Goal: Obtain resource: Download file/media

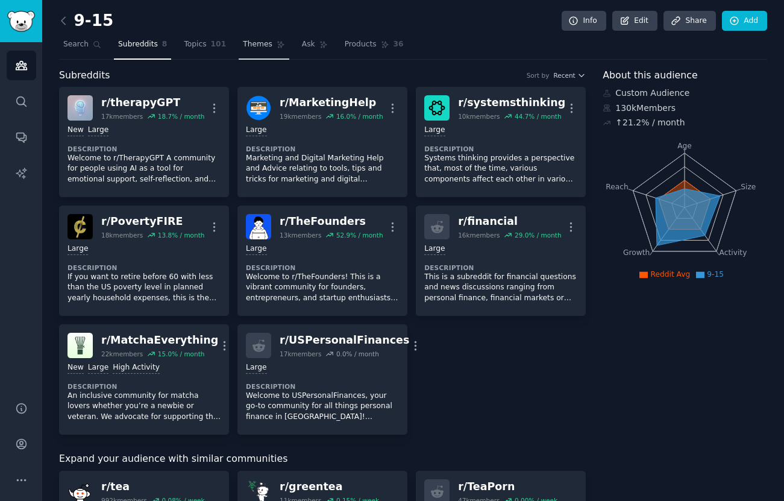
click at [246, 48] on span "Themes" at bounding box center [258, 44] width 30 height 11
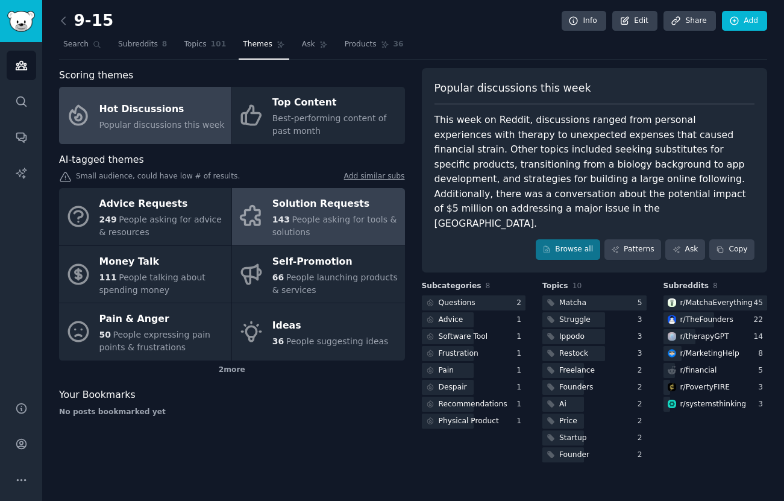
drag, startPoint x: 349, startPoint y: 225, endPoint x: 363, endPoint y: 216, distance: 15.7
click at [349, 225] on div "143 People asking for tools & solutions" at bounding box center [335, 225] width 126 height 25
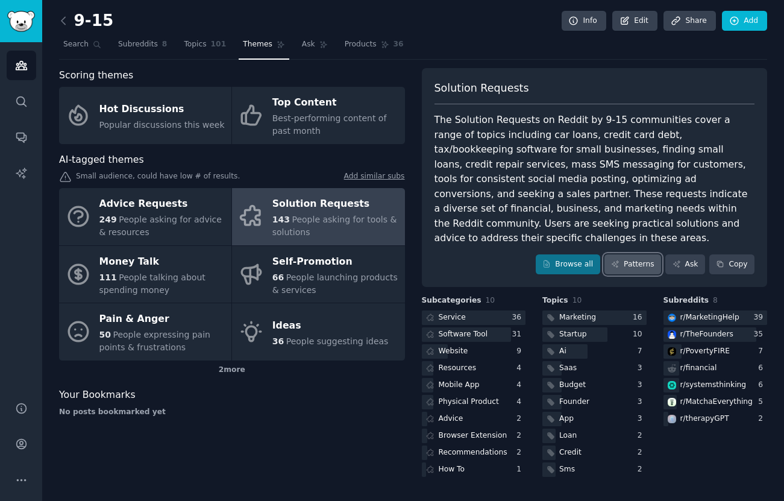
click at [618, 260] on icon at bounding box center [615, 264] width 8 height 8
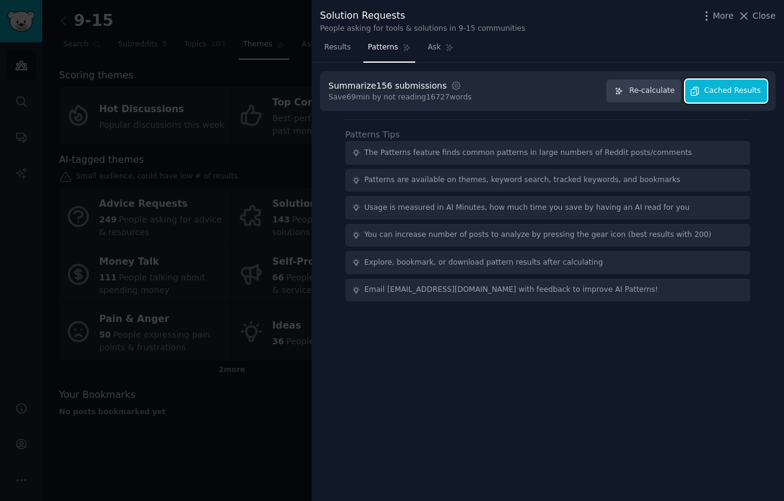
click at [707, 93] on span "Cached Results" at bounding box center [732, 91] width 57 height 11
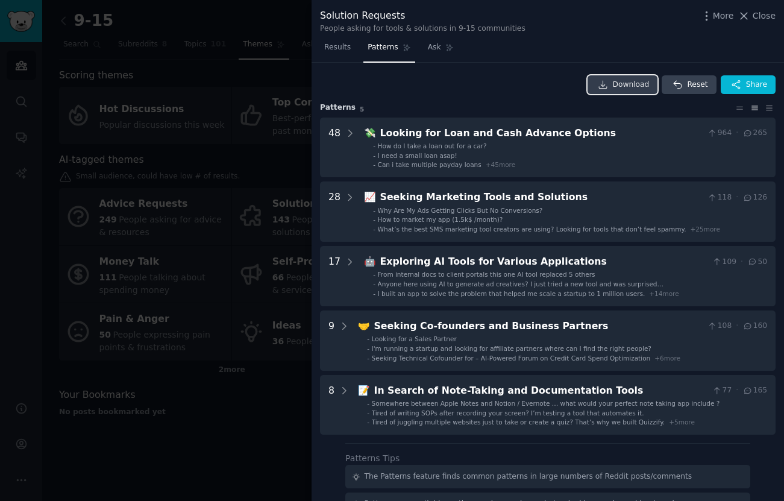
click at [636, 86] on span "Download" at bounding box center [631, 85] width 37 height 11
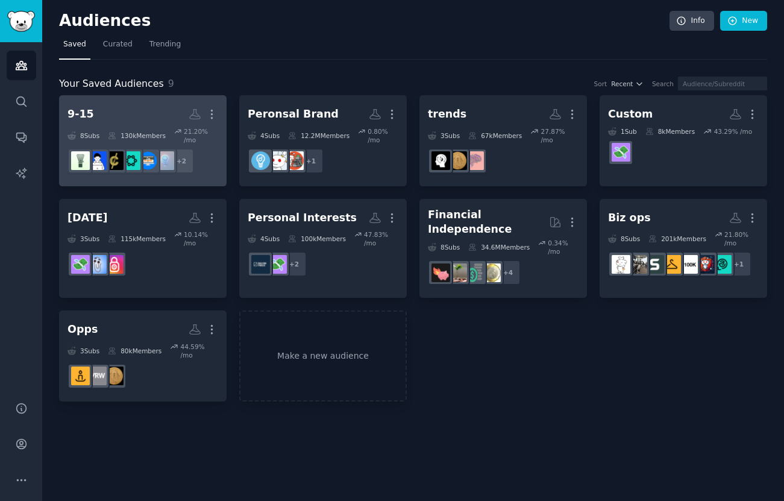
click at [149, 120] on h2 "9-15 More" at bounding box center [142, 114] width 151 height 21
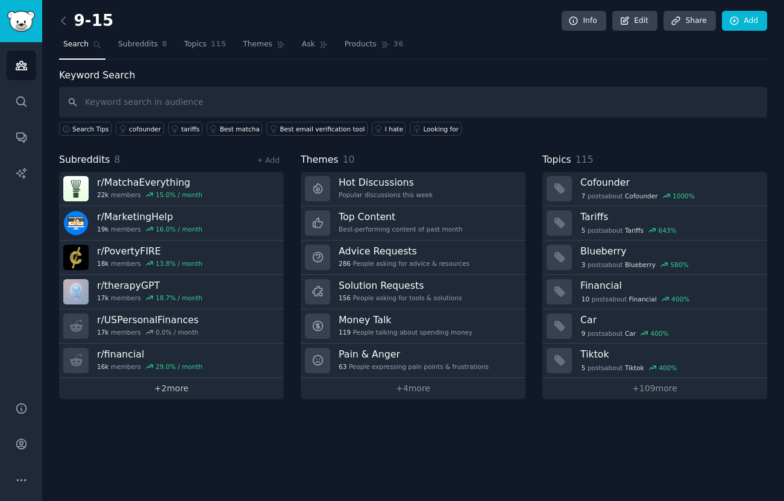
click at [172, 392] on link "+ 2 more" at bounding box center [171, 388] width 225 height 21
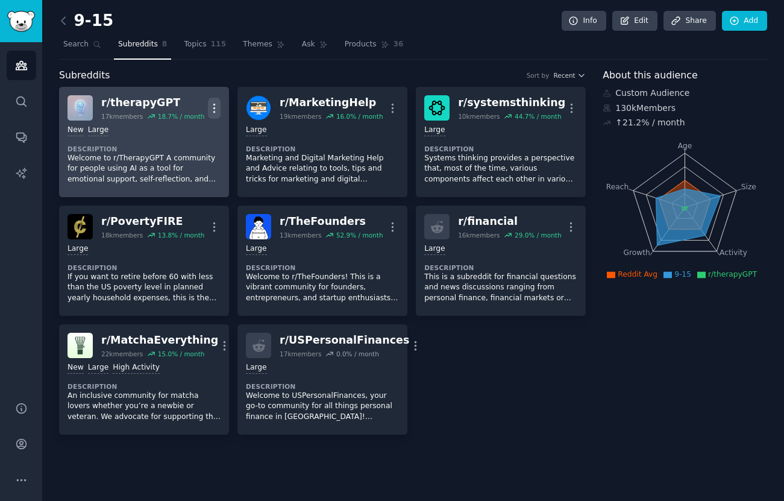
click at [218, 107] on icon "button" at bounding box center [214, 108] width 13 height 13
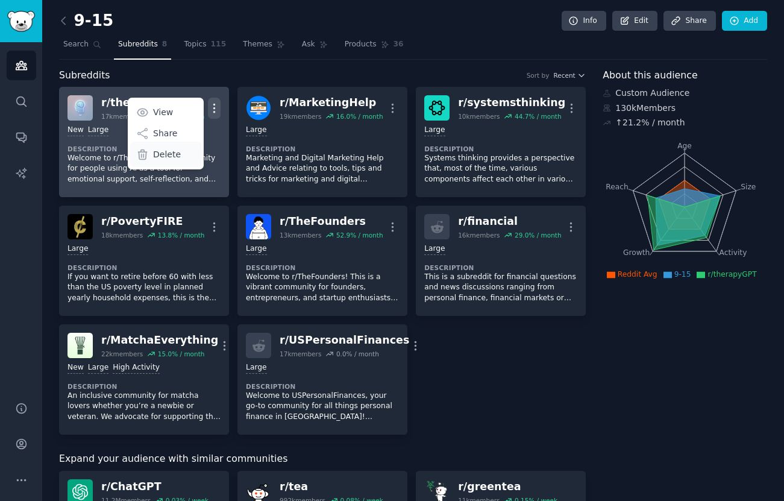
click at [175, 149] on p "Delete" at bounding box center [167, 154] width 28 height 13
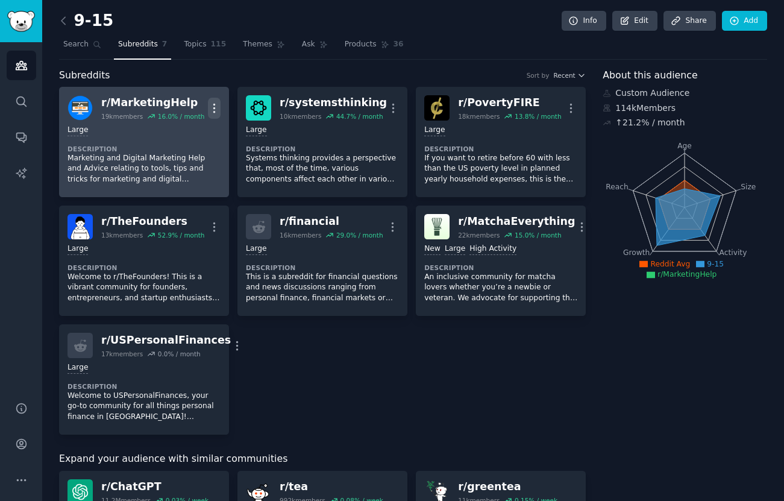
click at [215, 104] on icon "button" at bounding box center [214, 108] width 13 height 13
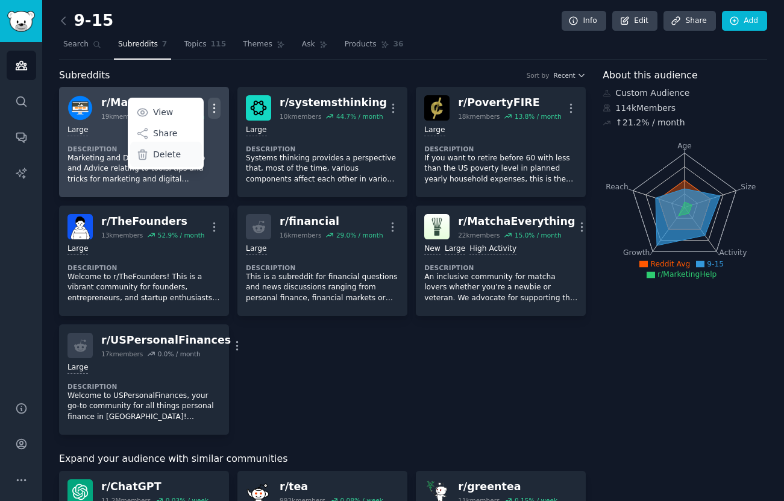
click at [164, 152] on p "Delete" at bounding box center [167, 154] width 28 height 13
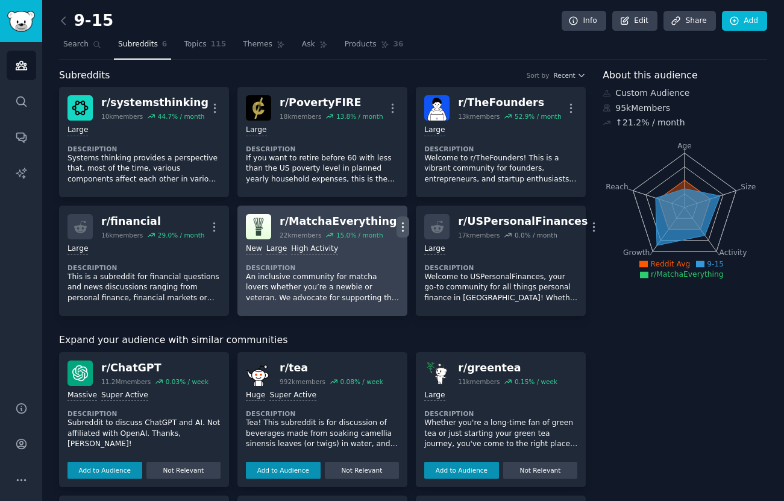
click at [396, 222] on icon "button" at bounding box center [402, 226] width 13 height 13
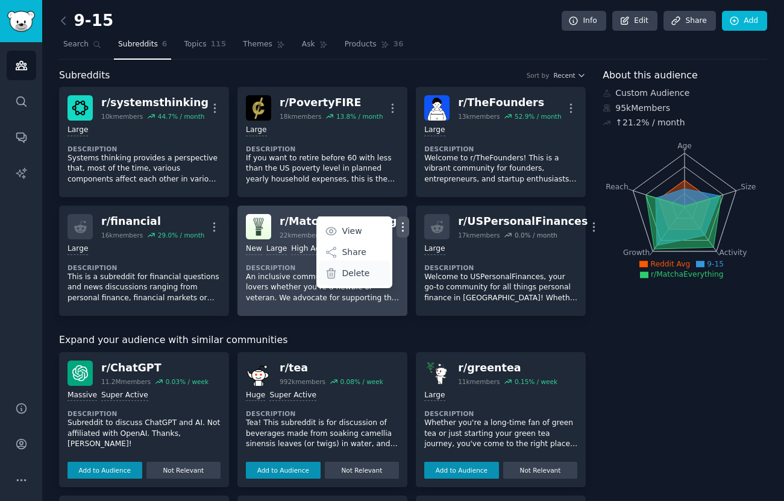
click at [353, 271] on p "Delete" at bounding box center [356, 273] width 28 height 13
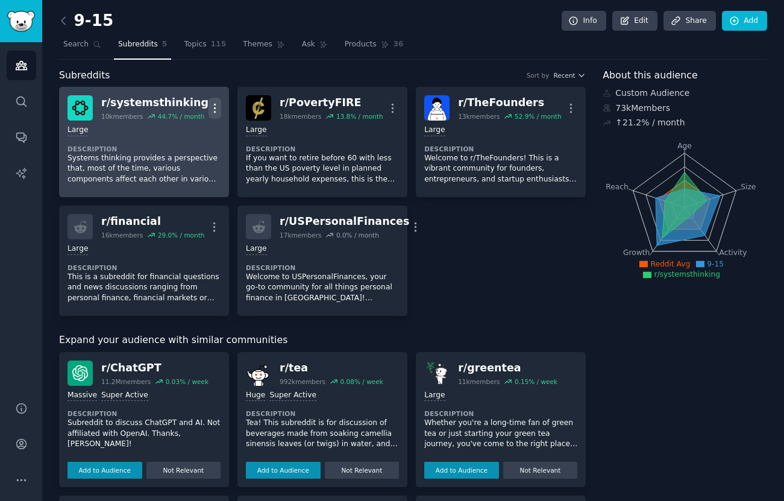
drag, startPoint x: 217, startPoint y: 105, endPoint x: 218, endPoint y: 111, distance: 6.7
click at [217, 105] on icon "button" at bounding box center [214, 108] width 13 height 13
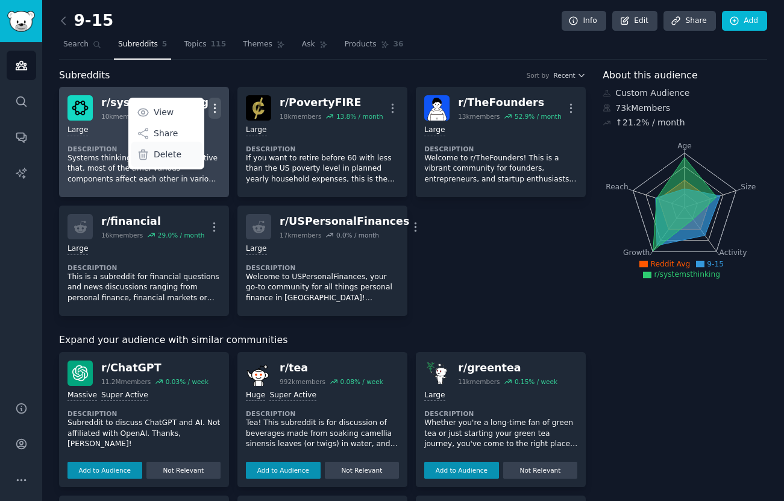
click at [163, 157] on p "Delete" at bounding box center [168, 154] width 28 height 13
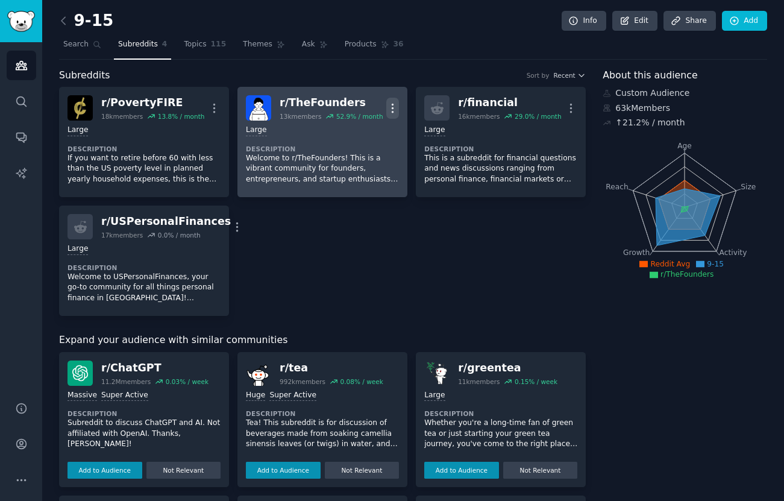
click at [389, 105] on icon "button" at bounding box center [392, 108] width 13 height 13
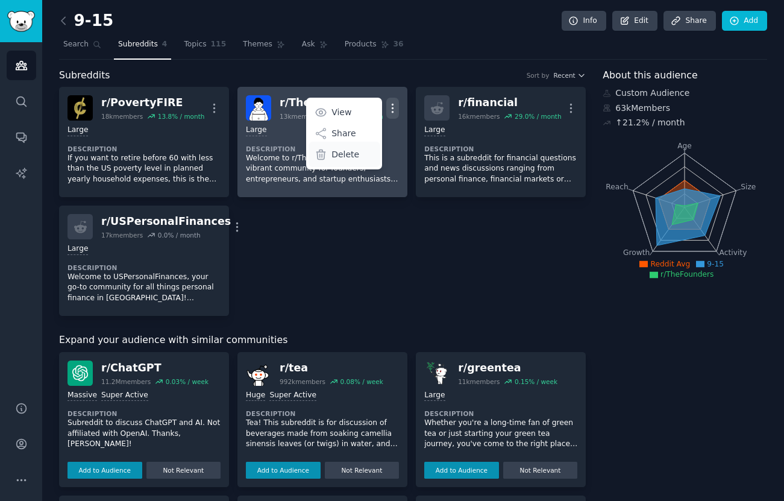
click at [352, 160] on p "Delete" at bounding box center [345, 154] width 28 height 13
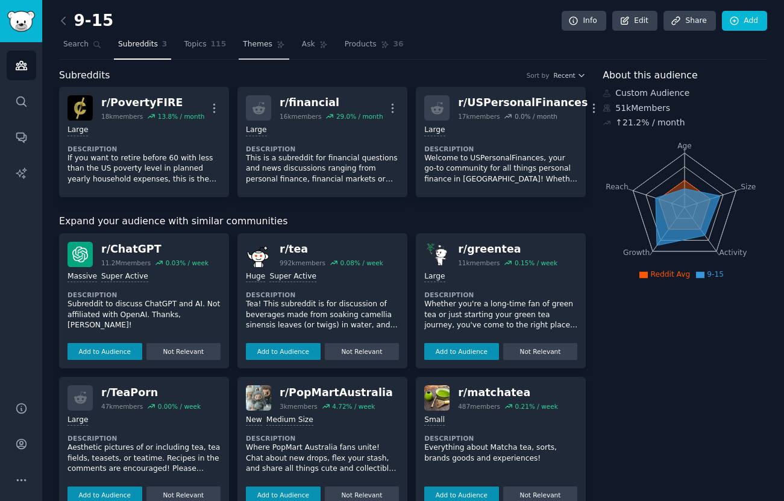
click at [254, 42] on span "Themes" at bounding box center [258, 44] width 30 height 11
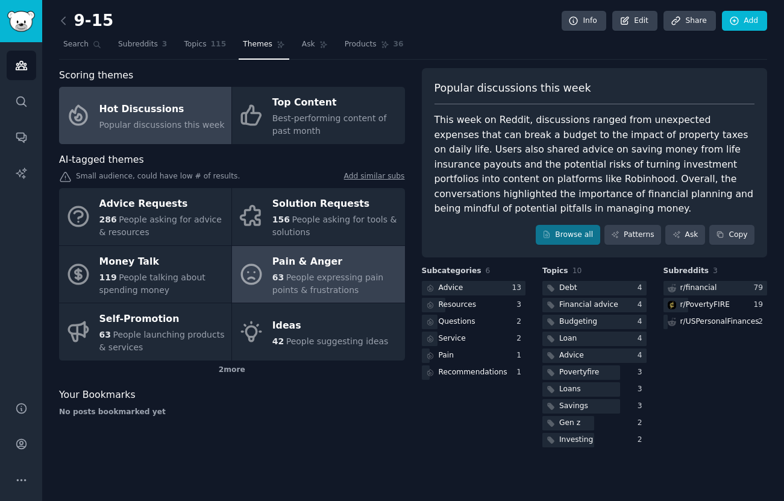
click at [328, 267] on div "Pain & Anger" at bounding box center [335, 261] width 126 height 19
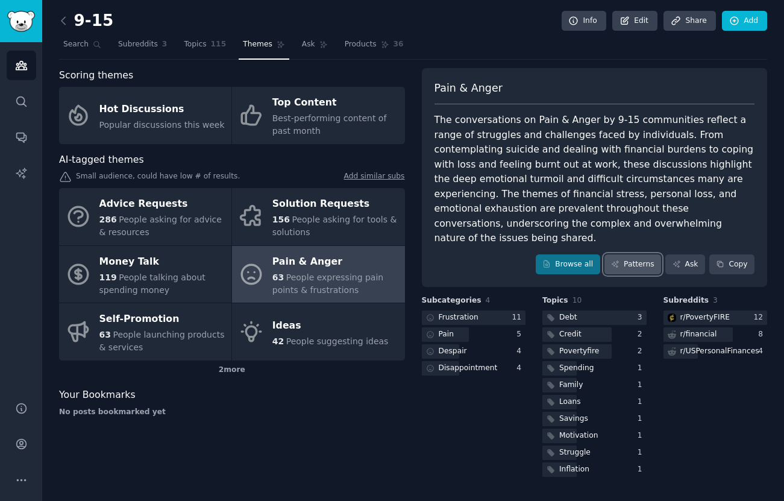
click at [631, 254] on link "Patterns" at bounding box center [632, 264] width 57 height 20
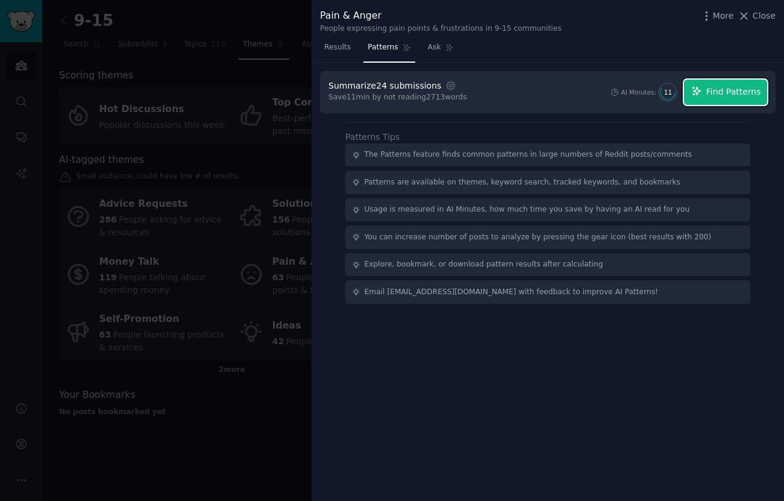
click at [708, 90] on span "Find Patterns" at bounding box center [733, 92] width 55 height 13
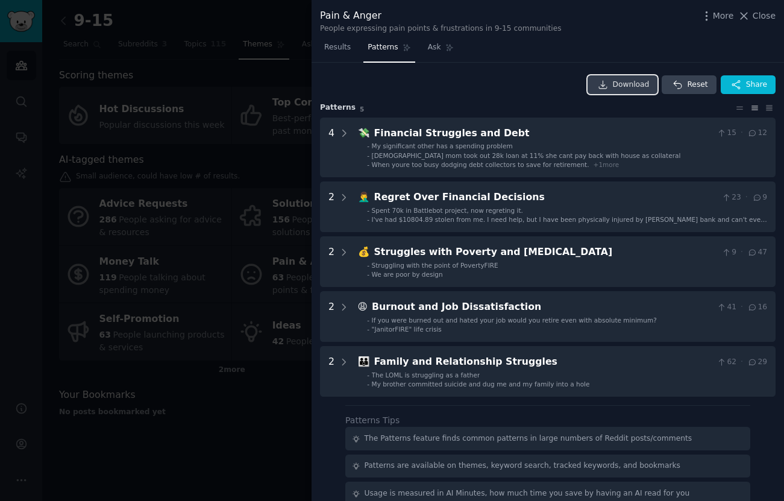
click at [620, 88] on span "Download" at bounding box center [631, 85] width 37 height 11
click at [269, 78] on div at bounding box center [392, 250] width 784 height 501
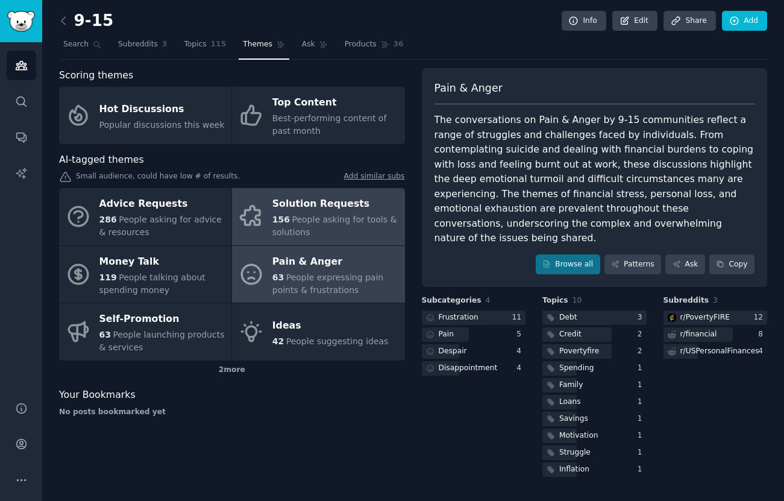
click at [319, 208] on div "Solution Requests" at bounding box center [335, 204] width 126 height 19
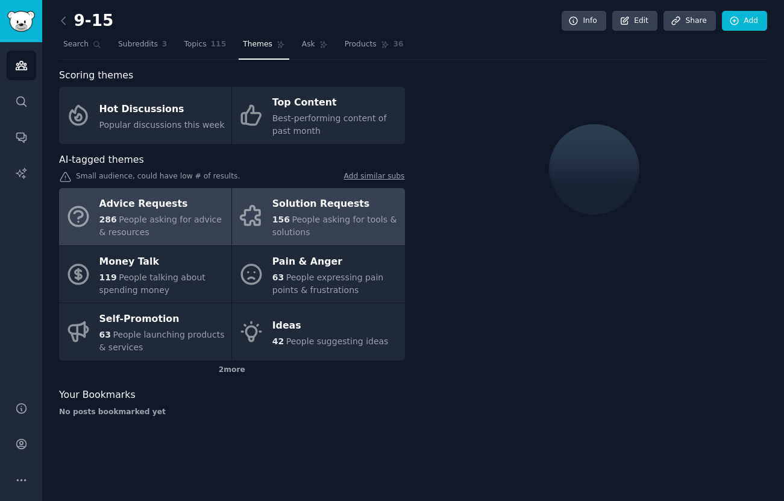
click at [178, 207] on div "Advice Requests" at bounding box center [162, 204] width 126 height 19
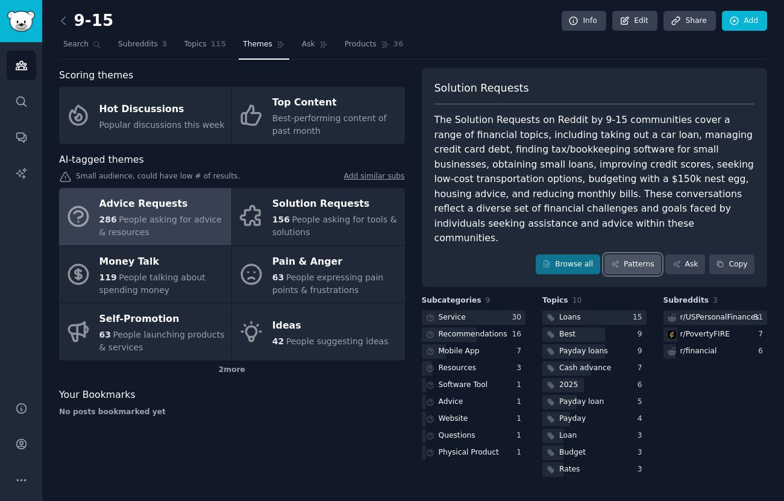
click at [632, 254] on link "Patterns" at bounding box center [632, 264] width 57 height 20
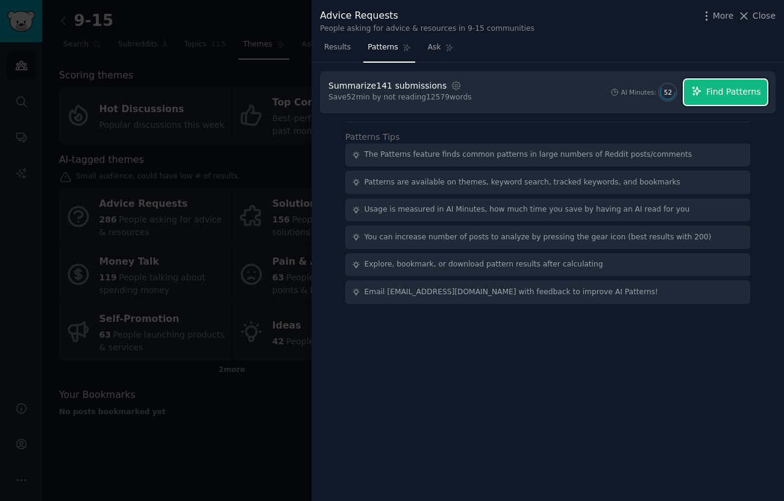
click at [708, 92] on span "Find Patterns" at bounding box center [733, 92] width 55 height 13
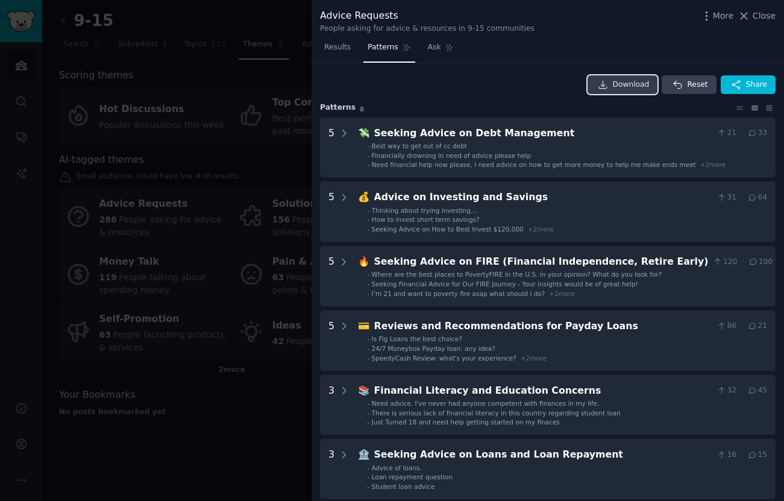
click at [642, 84] on span "Download" at bounding box center [631, 85] width 37 height 11
click at [260, 110] on div at bounding box center [392, 250] width 784 height 501
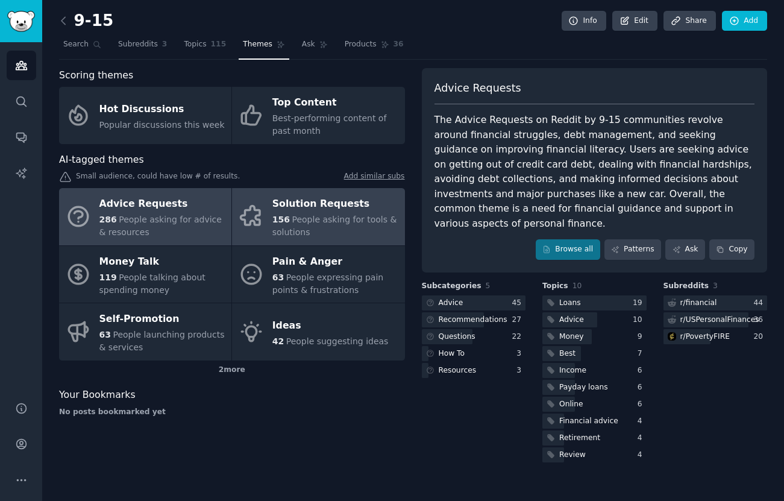
click at [285, 214] on span "156" at bounding box center [280, 219] width 17 height 10
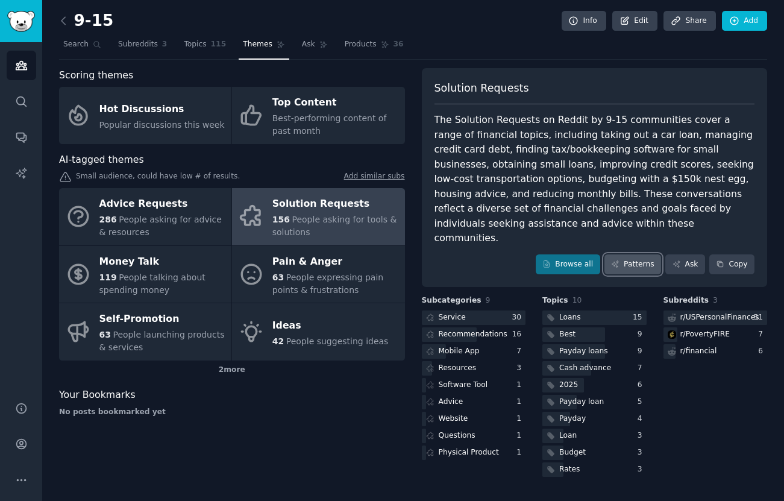
click at [641, 254] on link "Patterns" at bounding box center [632, 264] width 57 height 20
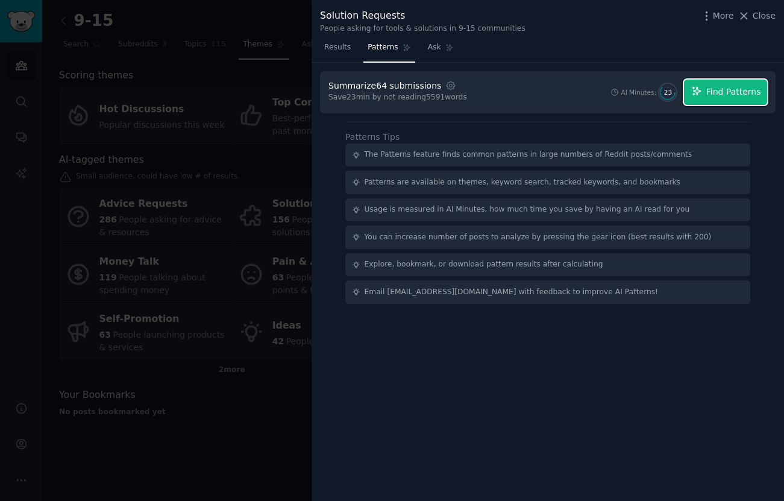
click at [720, 96] on span "Find Patterns" at bounding box center [733, 92] width 55 height 13
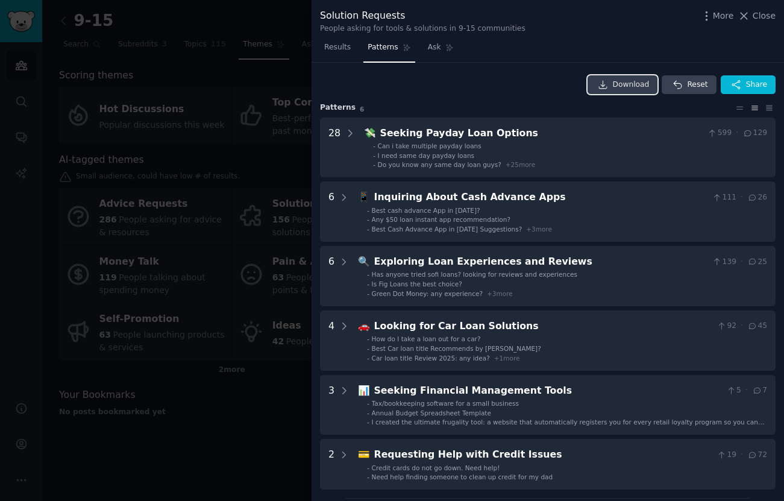
click at [622, 81] on span "Download" at bounding box center [631, 85] width 37 height 11
click at [153, 45] on div at bounding box center [392, 250] width 784 height 501
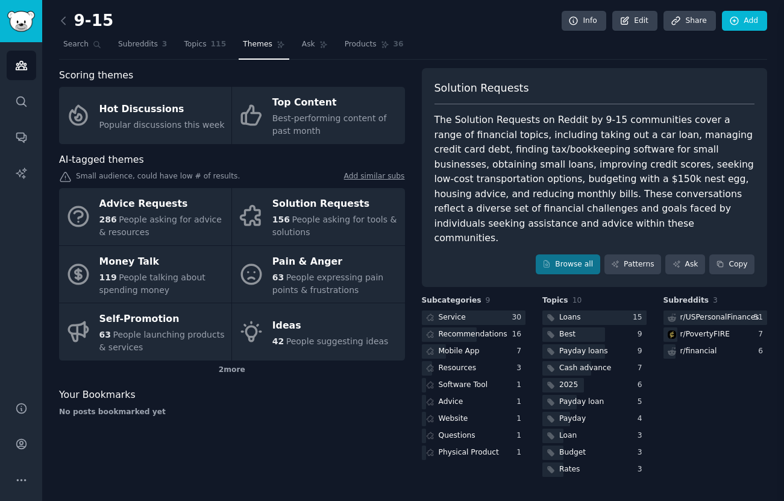
click at [145, 42] on div at bounding box center [392, 250] width 784 height 501
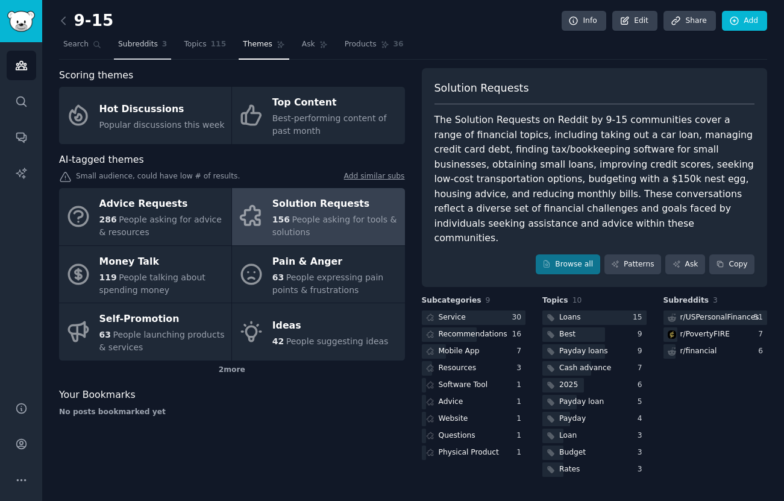
click at [143, 48] on span "Subreddits" at bounding box center [138, 44] width 40 height 11
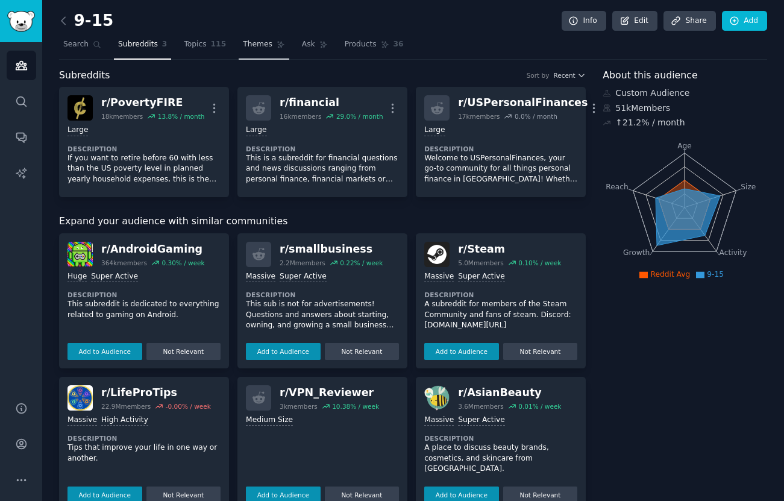
click at [248, 49] on span "Themes" at bounding box center [258, 44] width 30 height 11
